Goal: Transaction & Acquisition: Register for event/course

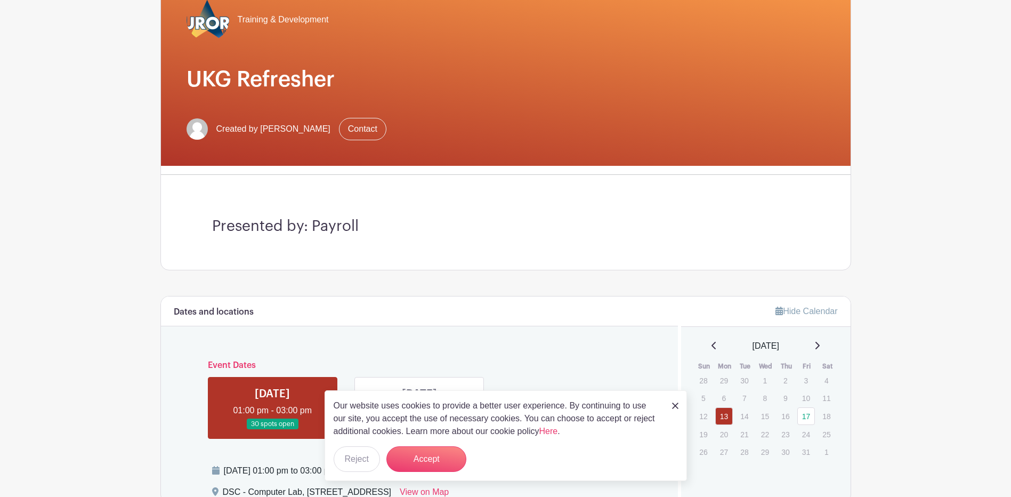
scroll to position [160, 0]
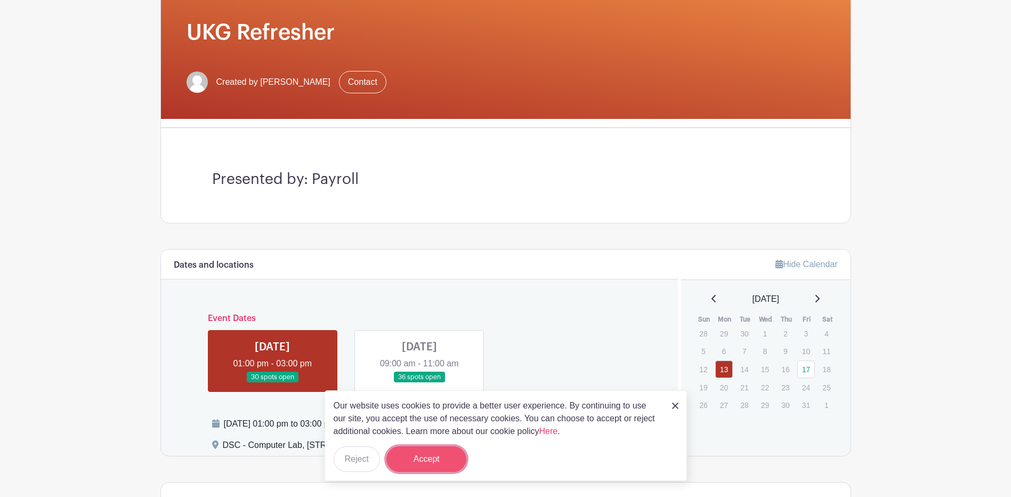
click at [419, 456] on button "Accept" at bounding box center [426, 459] width 80 height 26
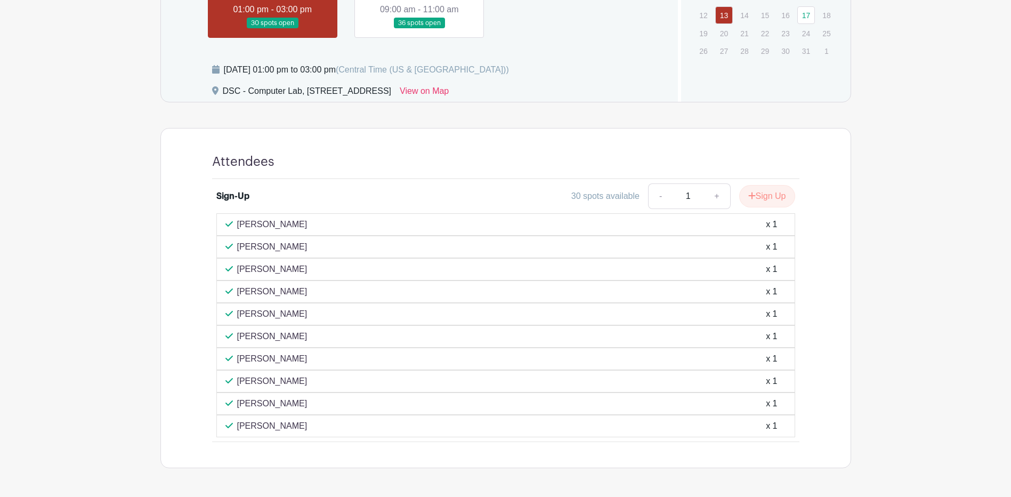
scroll to position [533, 0]
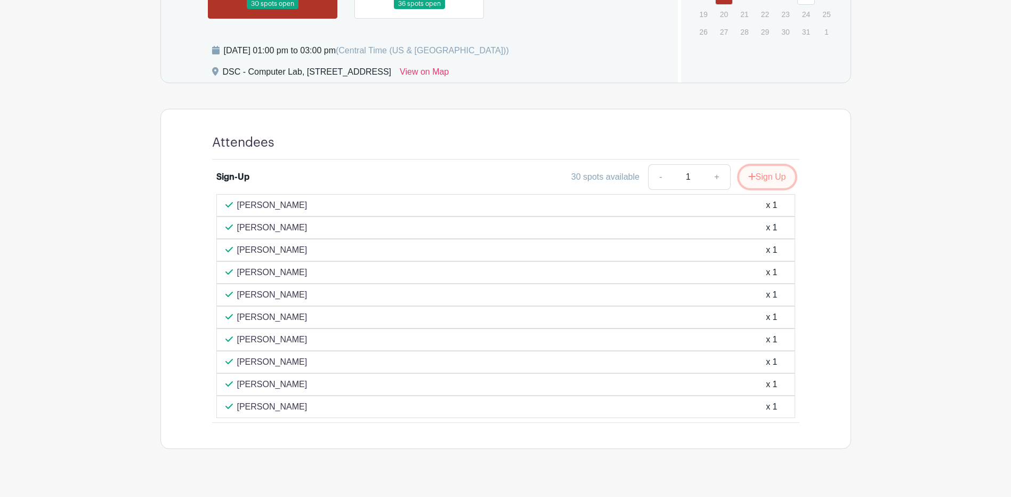
click at [763, 182] on button "Sign Up" at bounding box center [767, 177] width 56 height 22
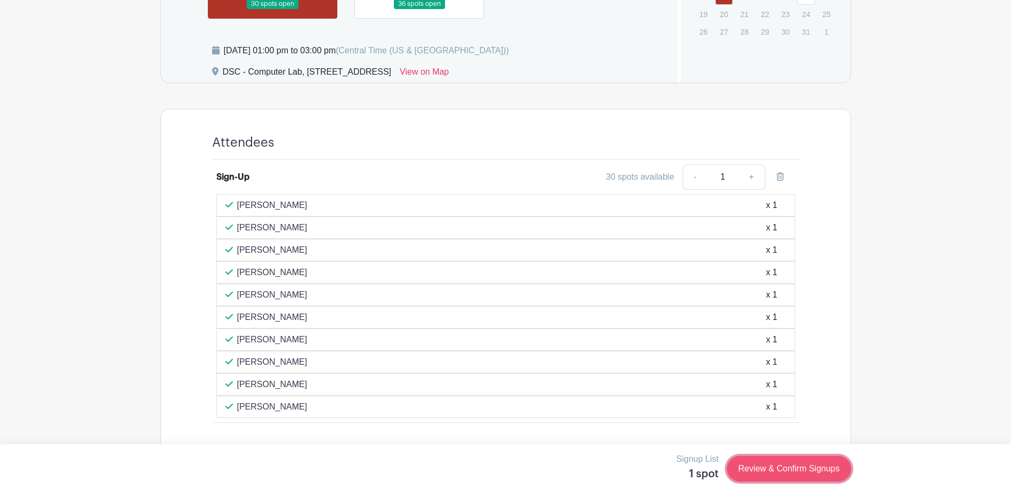
click at [784, 468] on link "Review & Confirm Signups" at bounding box center [789, 469] width 124 height 26
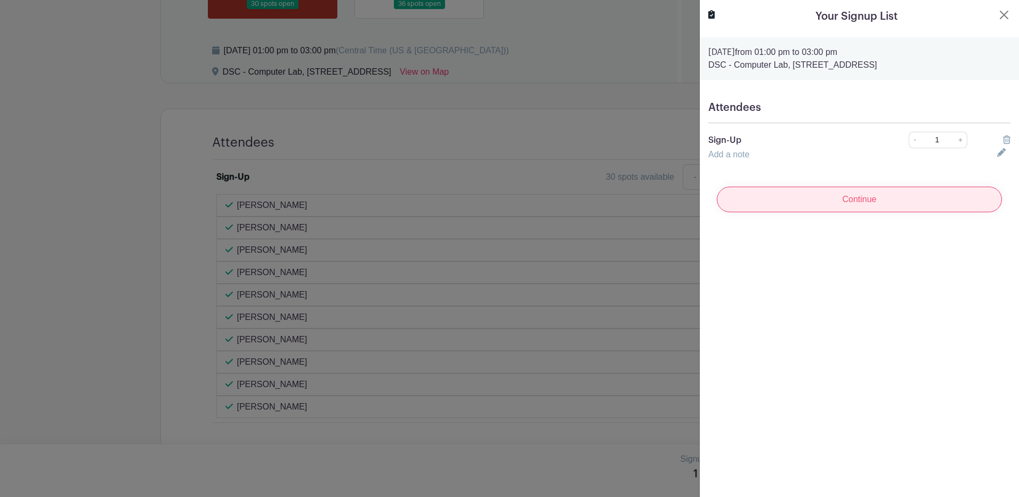
click at [839, 201] on input "Continue" at bounding box center [859, 199] width 285 height 26
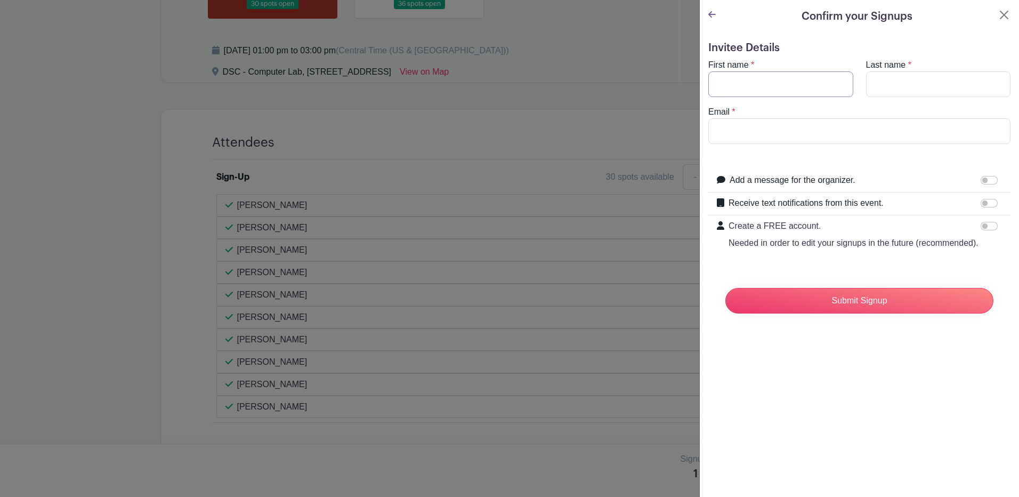
click at [755, 84] on input "First name" at bounding box center [780, 84] width 145 height 26
type input "[PERSON_NAME]"
click at [908, 90] on input "Last name" at bounding box center [938, 84] width 145 height 26
type input "[PERSON_NAME]"
click at [857, 131] on input "Email" at bounding box center [859, 131] width 302 height 26
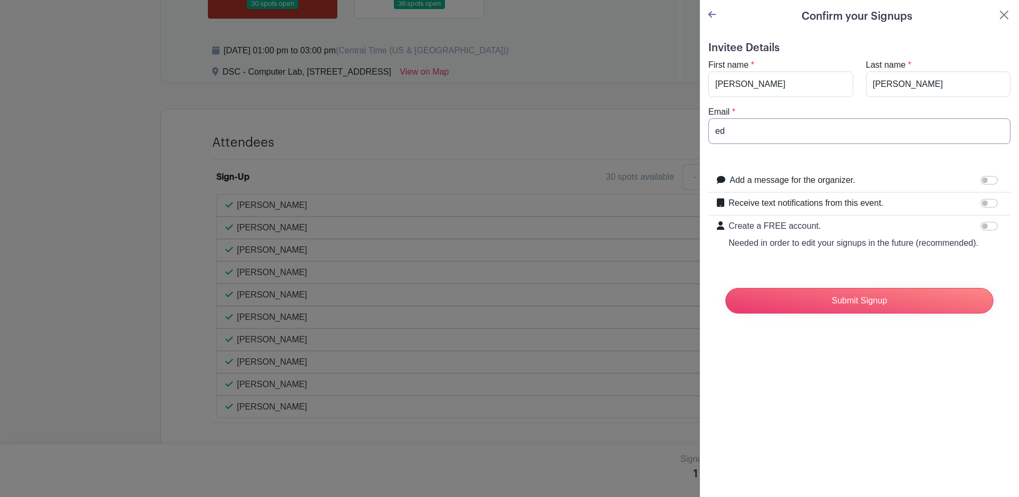
type input "e"
type input "[EMAIL_ADDRESS][DOMAIN_NAME]"
click at [840, 313] on input "Submit Signup" at bounding box center [859, 301] width 268 height 26
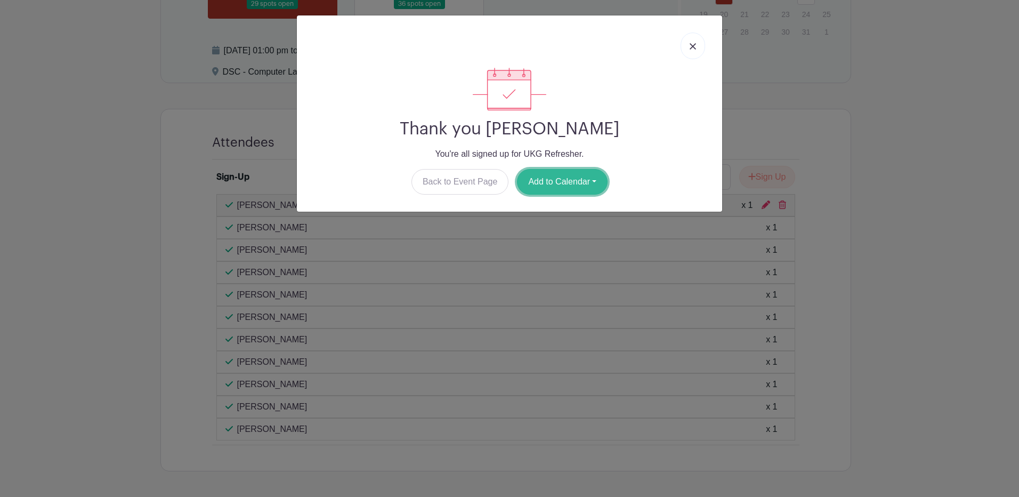
click at [550, 182] on button "Add to Calendar" at bounding box center [562, 182] width 91 height 26
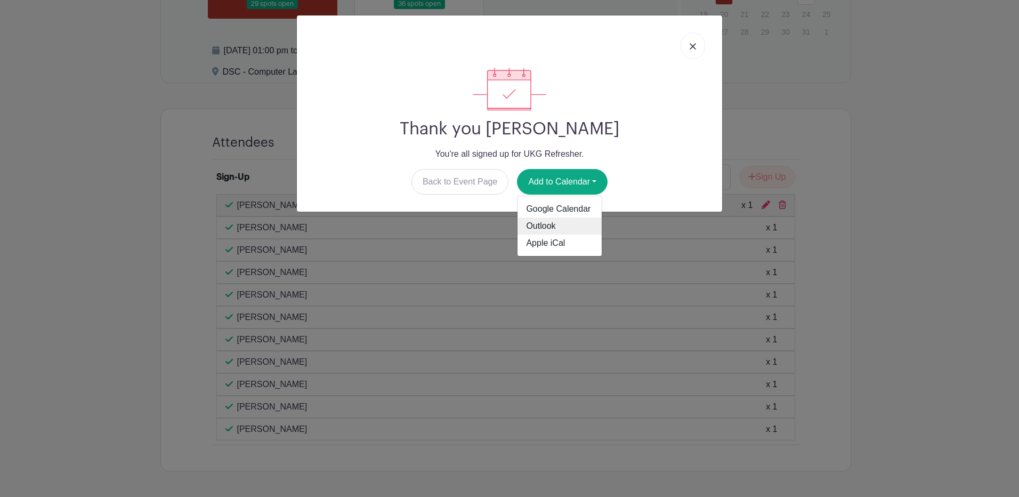
click at [533, 221] on link "Outlook" at bounding box center [559, 225] width 84 height 17
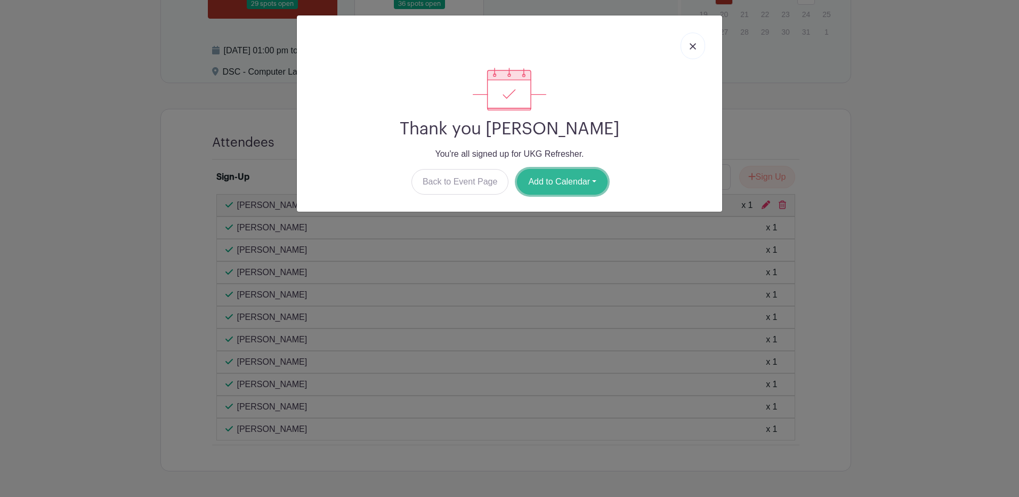
click at [597, 180] on button "Add to Calendar" at bounding box center [562, 182] width 91 height 26
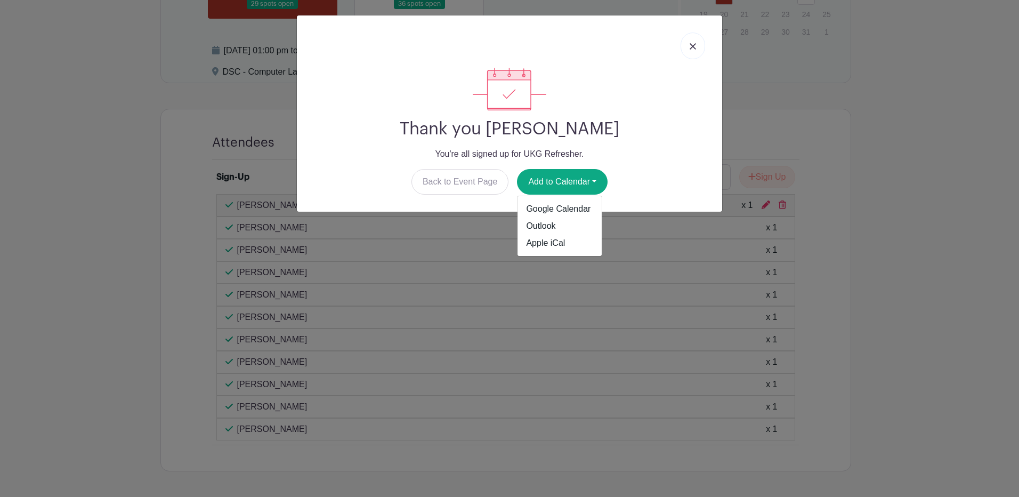
click at [695, 47] on img at bounding box center [692, 46] width 6 height 6
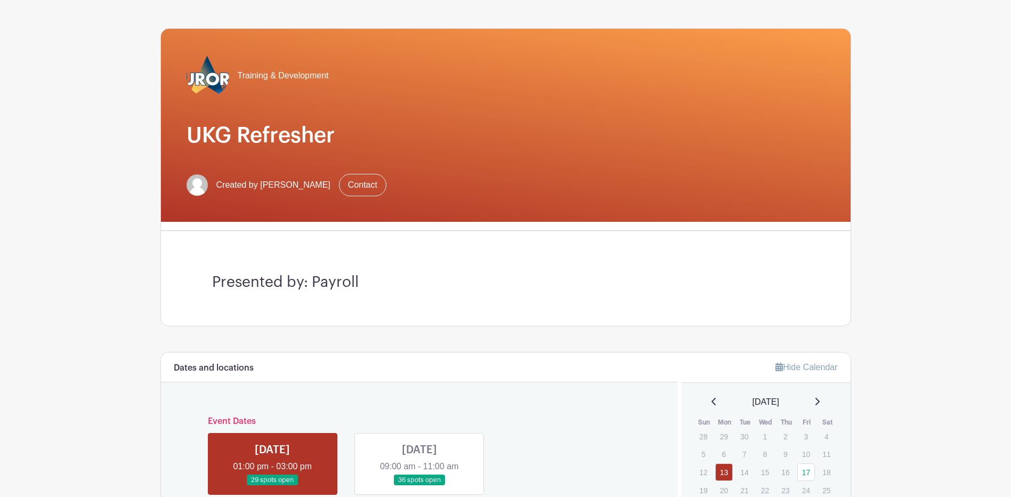
scroll to position [0, 0]
